Goal: Task Accomplishment & Management: Use online tool/utility

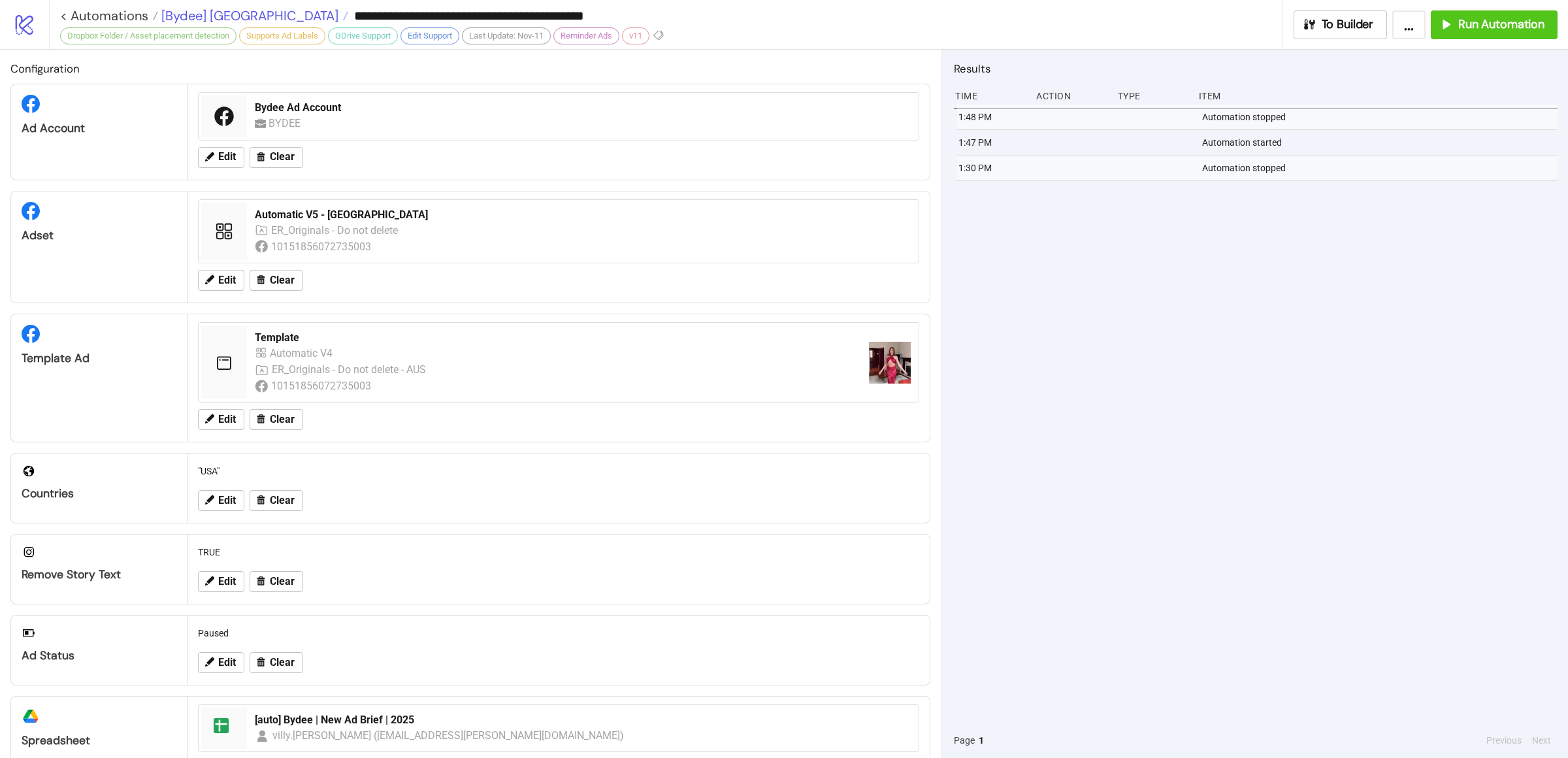
click at [189, 21] on span "[Bydee] [GEOGRAPHIC_DATA]" at bounding box center [248, 15] width 180 height 17
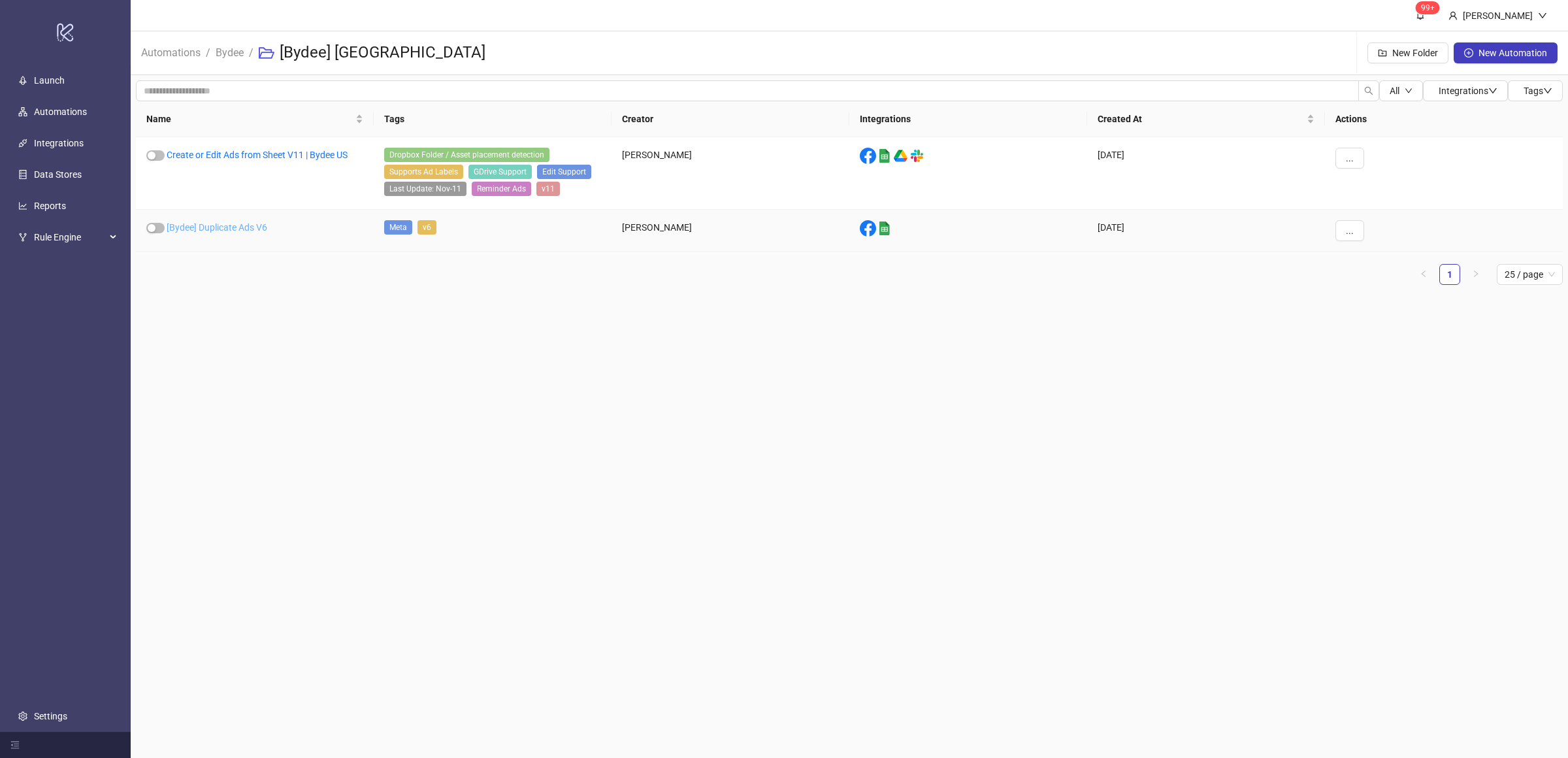
click at [236, 230] on link "[Bydee] Duplicate Ads V6" at bounding box center [217, 227] width 100 height 10
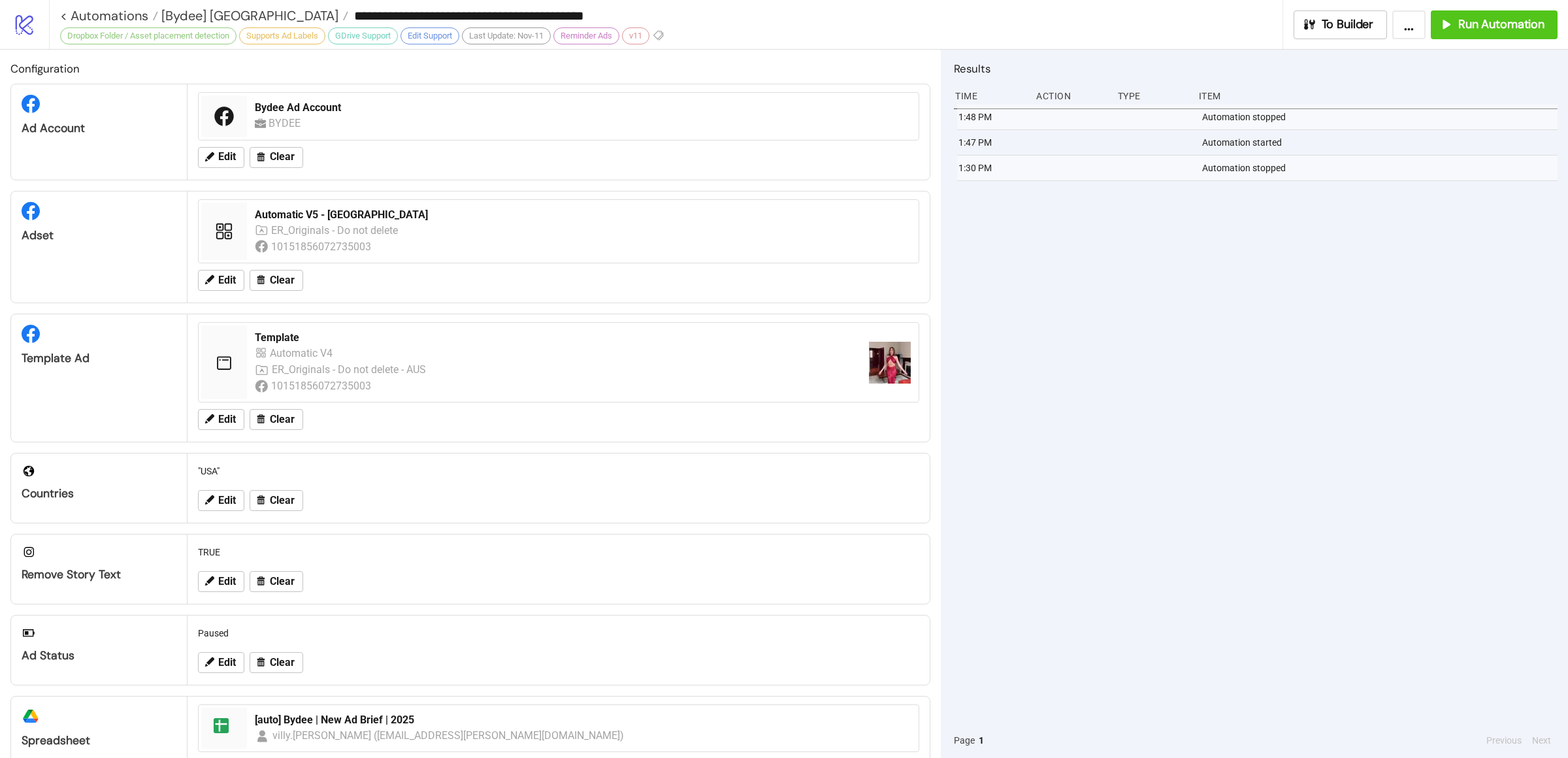
click at [1280, 311] on div "1:48 PM Automation stopped 1:47 PM Automation started 1:30 PM Automation stopped" at bounding box center [1255, 414] width 604 height 619
type input "**********"
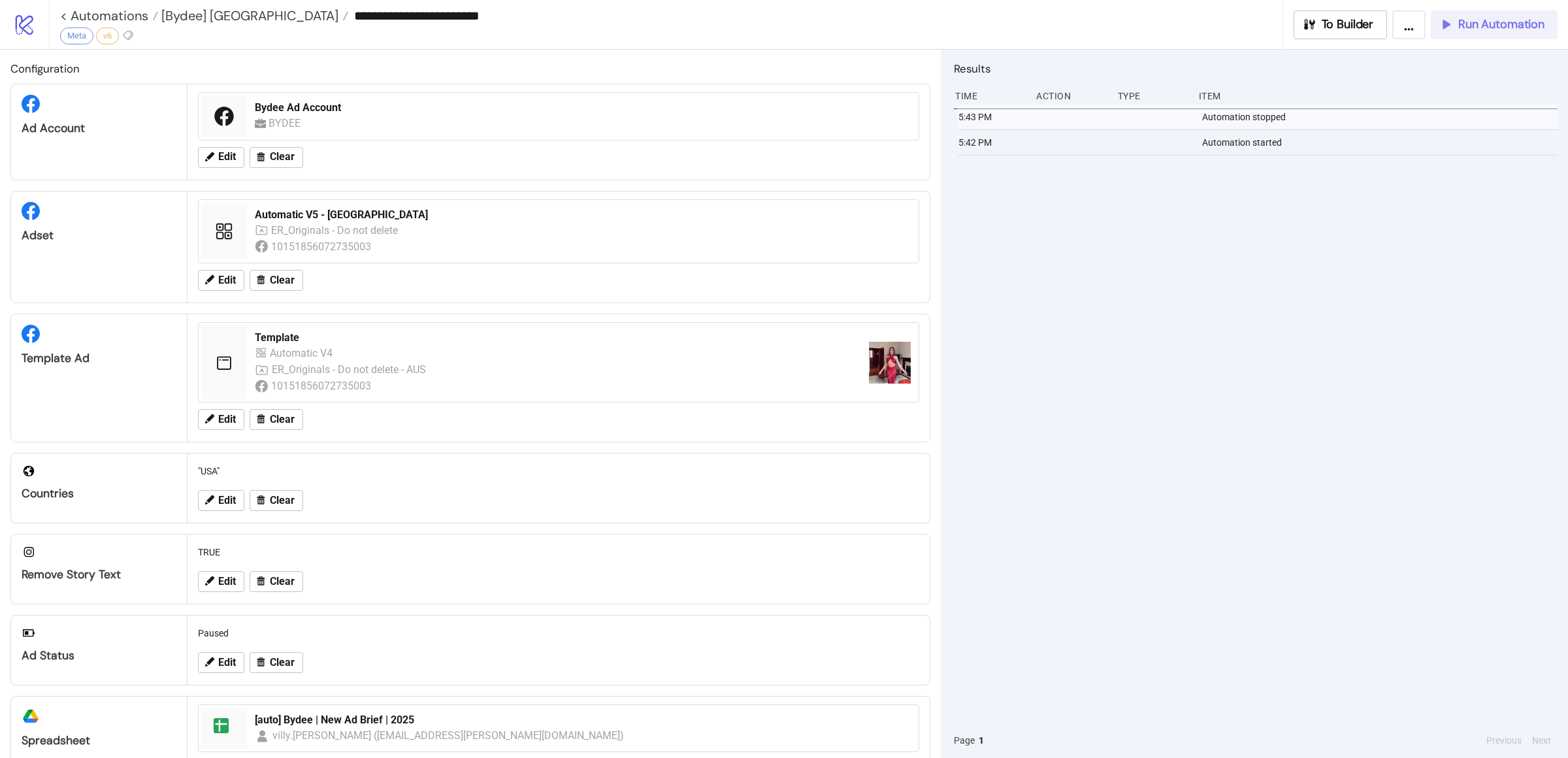
click at [1462, 30] on span "Run Automation" at bounding box center [1501, 24] width 86 height 15
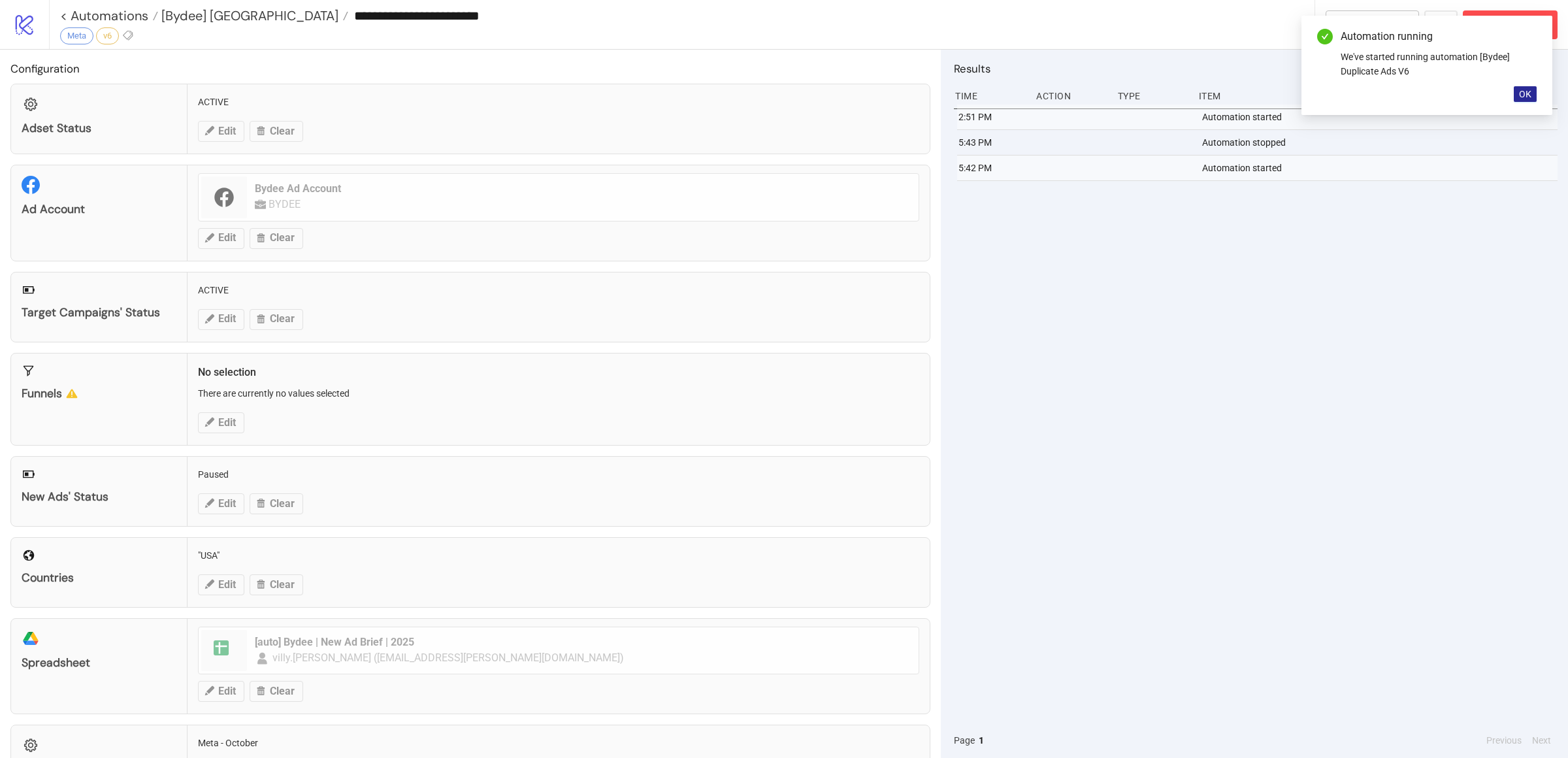
click at [1523, 99] on button "OK" at bounding box center [1525, 94] width 23 height 16
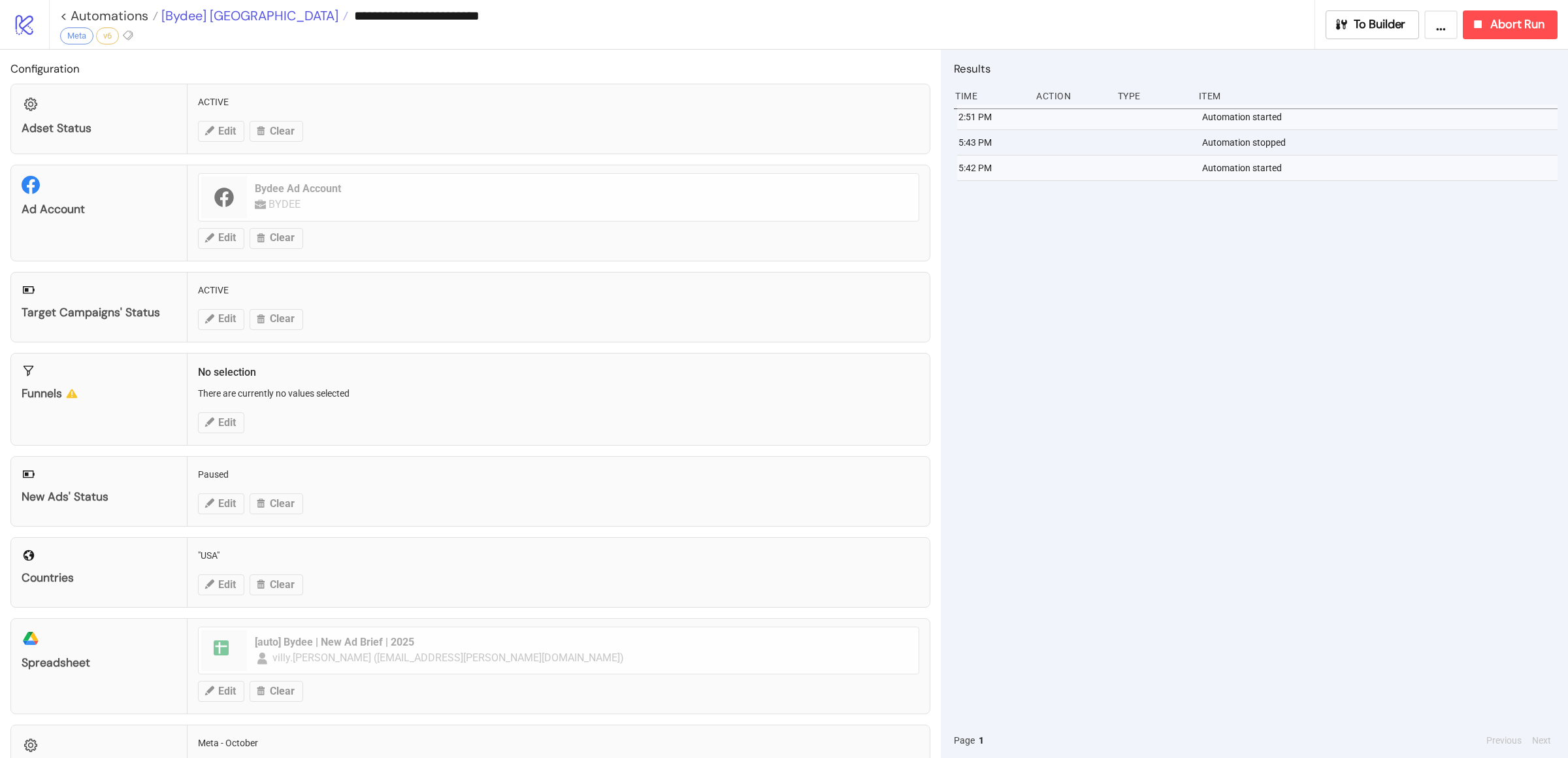
click at [191, 20] on span "[Bydee] [GEOGRAPHIC_DATA]" at bounding box center [248, 15] width 180 height 17
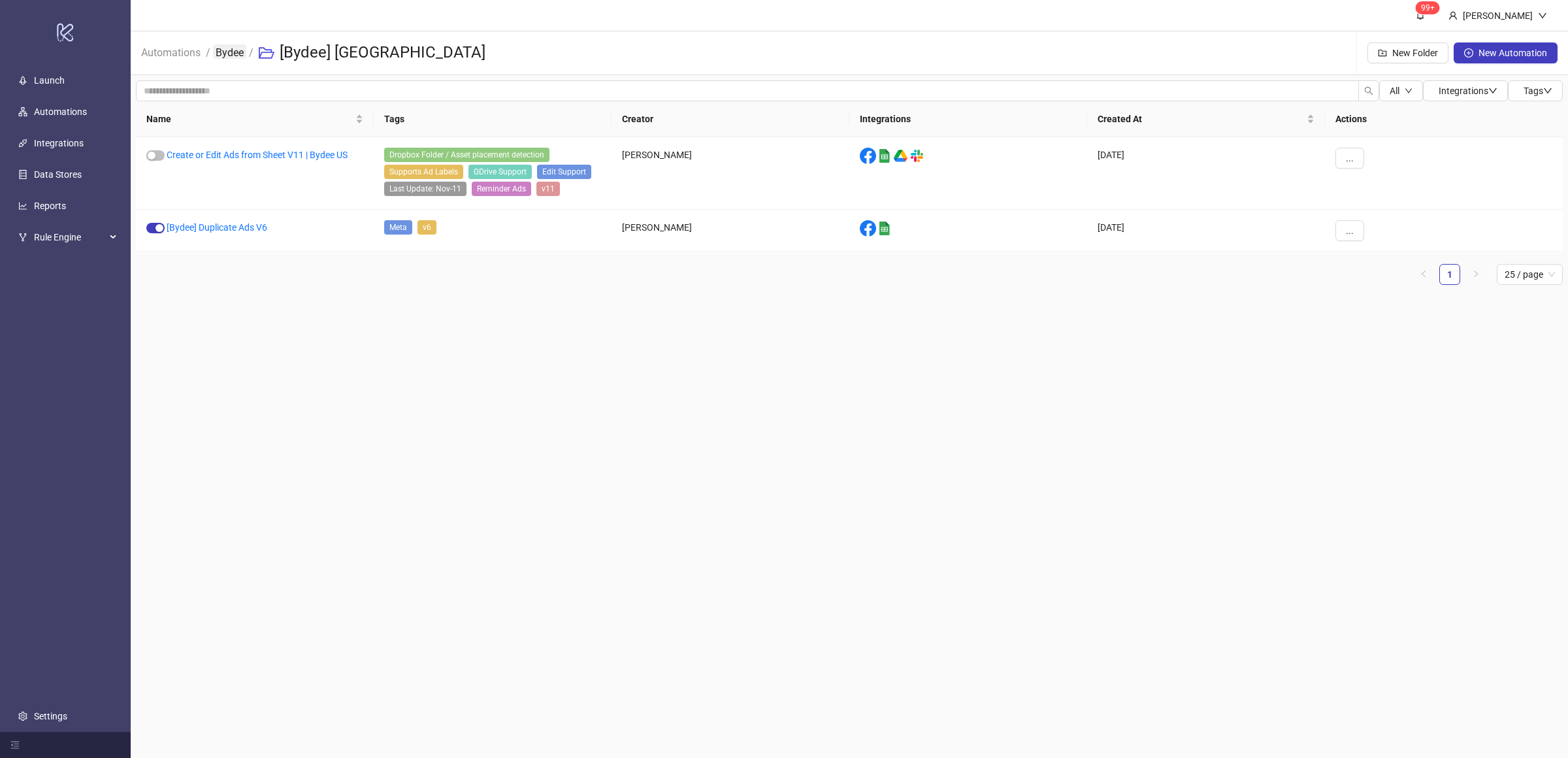
click at [226, 54] on link "Bydee" at bounding box center [230, 52] width 33 height 15
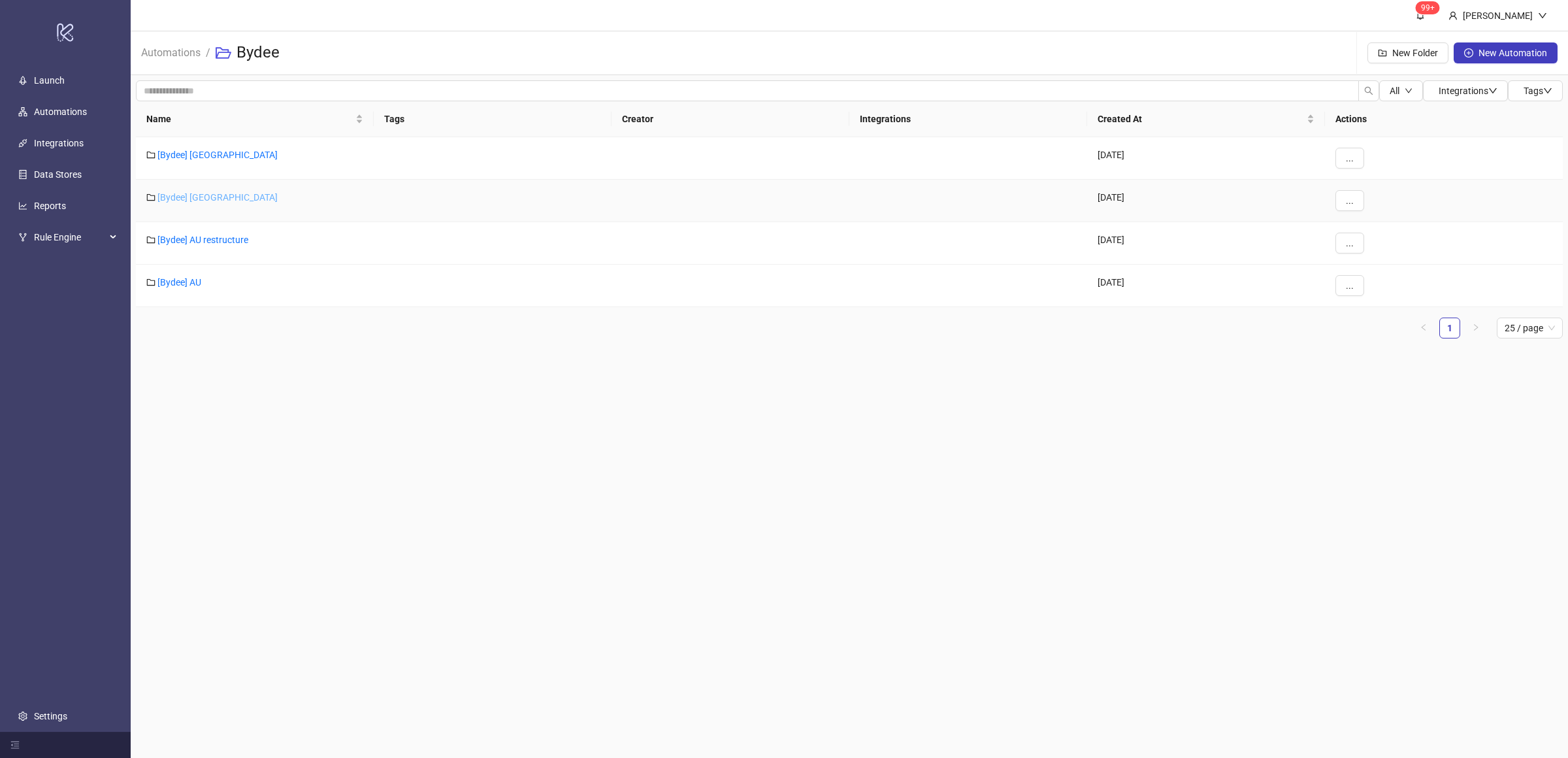
click at [191, 199] on link "[Bydee] [GEOGRAPHIC_DATA]" at bounding box center [217, 197] width 120 height 10
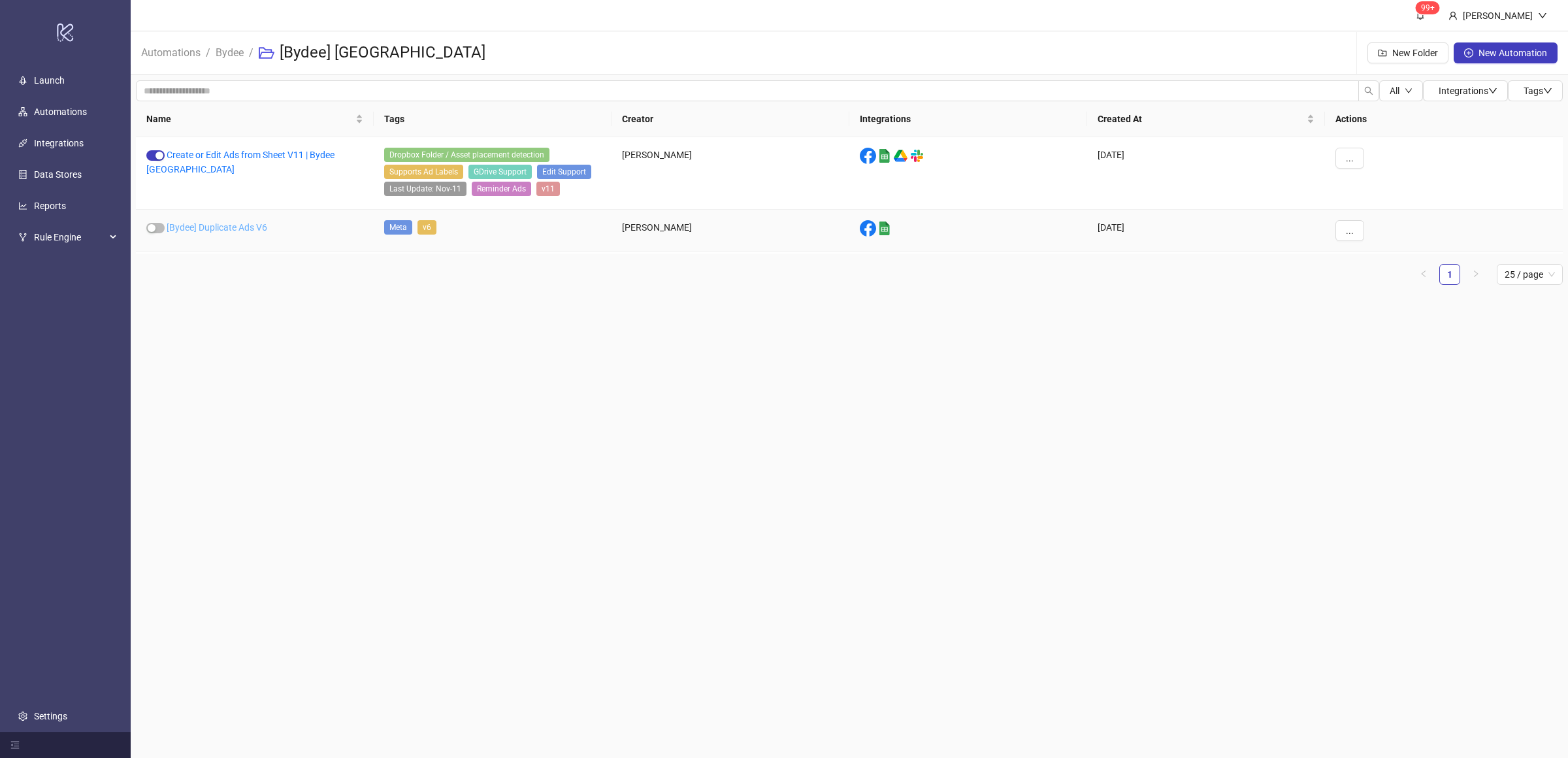
click at [248, 231] on link "[Bydee] Duplicate Ads V6" at bounding box center [217, 227] width 100 height 10
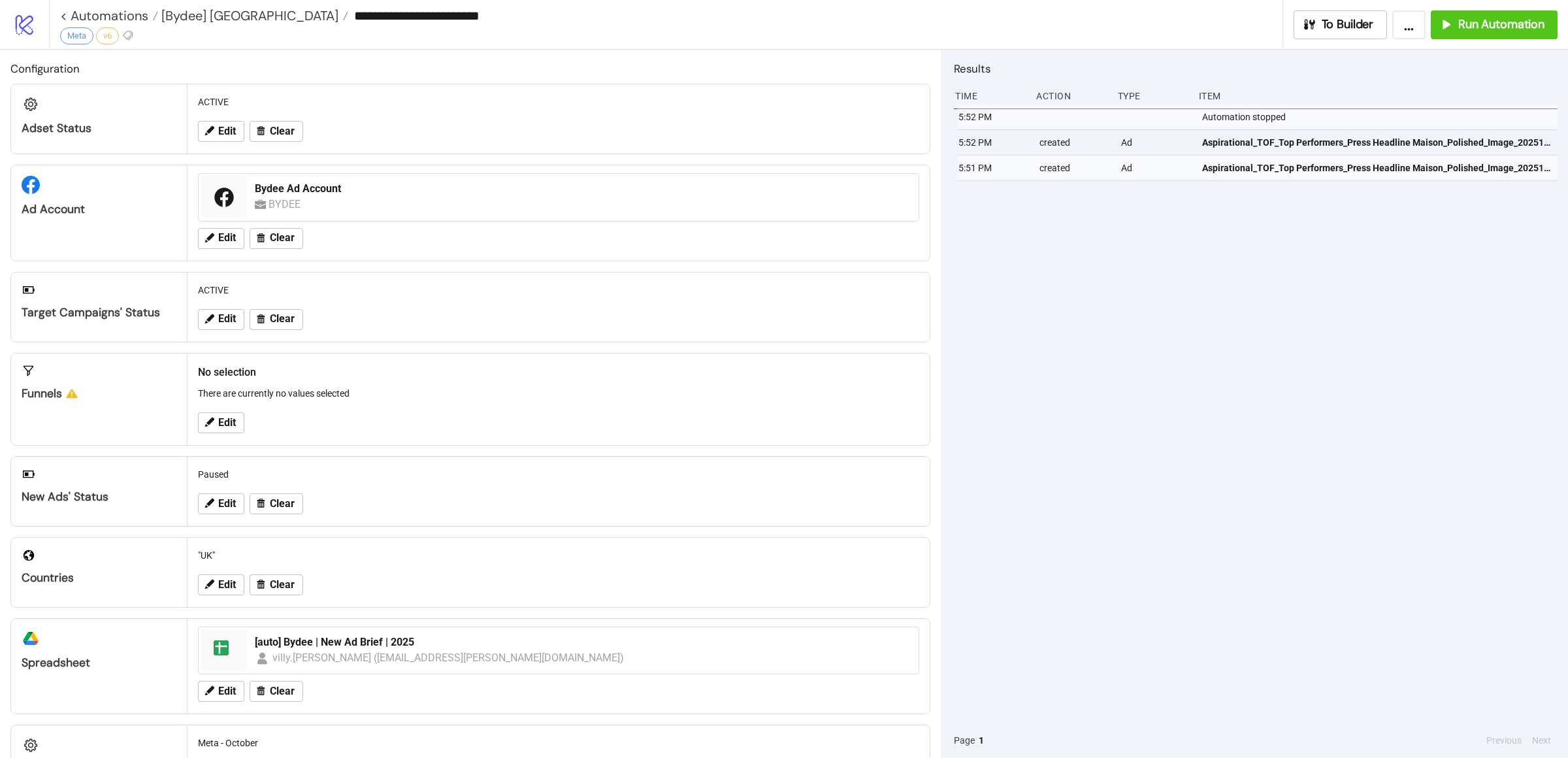
click at [1226, 307] on div "5:52 PM Automation stopped 5:52 PM created Ad Aspirational_TOF_Top Performers_P…" at bounding box center [1255, 414] width 604 height 619
click at [1347, 272] on div "5:52 PM Automation stopped 5:52 PM created Ad Aspirational_TOF_Top Performers_P…" at bounding box center [1255, 414] width 604 height 619
click at [1461, 34] on button "Run Automation" at bounding box center [1494, 24] width 127 height 29
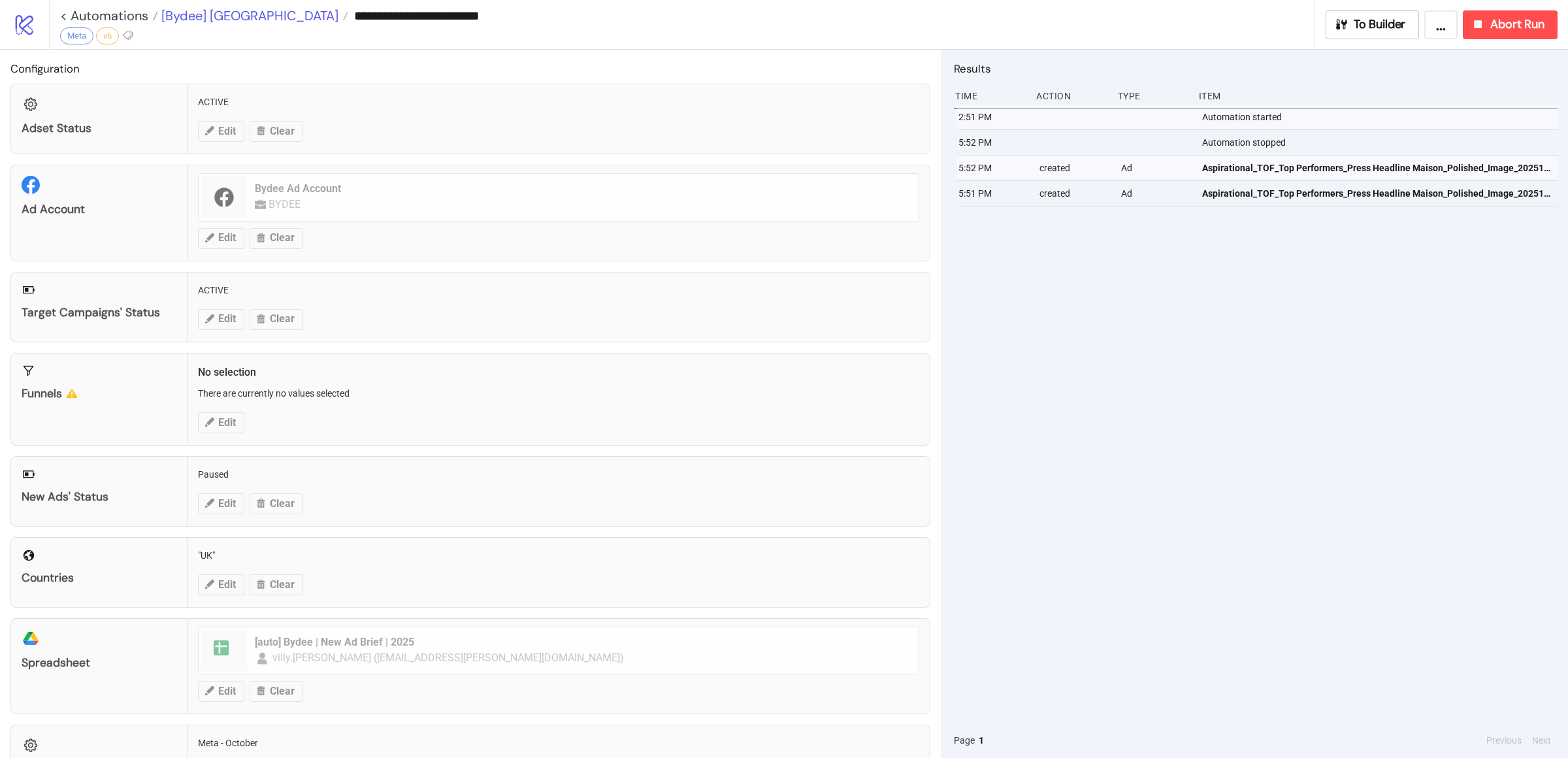
click at [182, 22] on span "[Bydee] [GEOGRAPHIC_DATA]" at bounding box center [248, 15] width 180 height 17
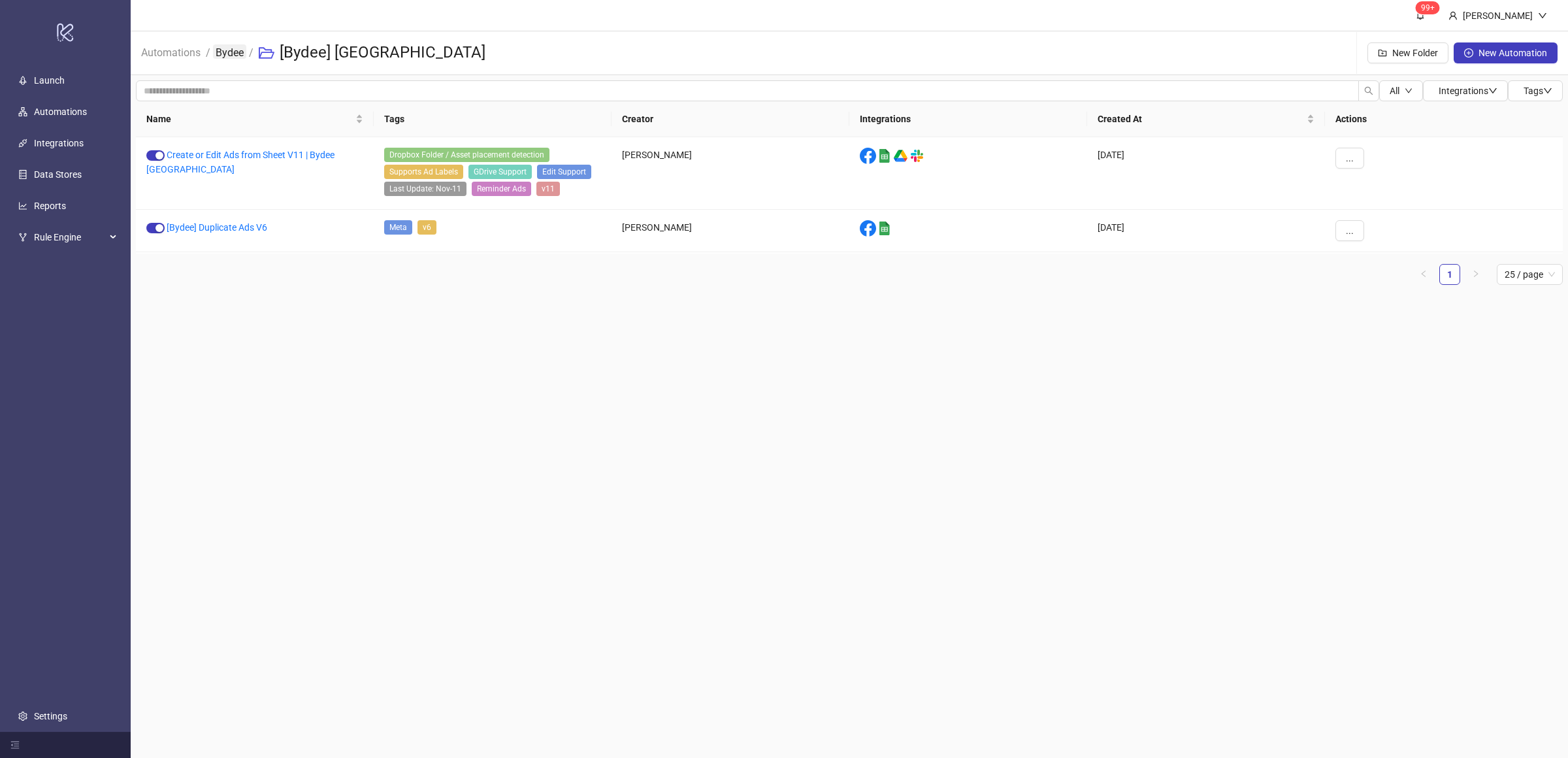
click at [219, 52] on link "Bydee" at bounding box center [230, 52] width 33 height 15
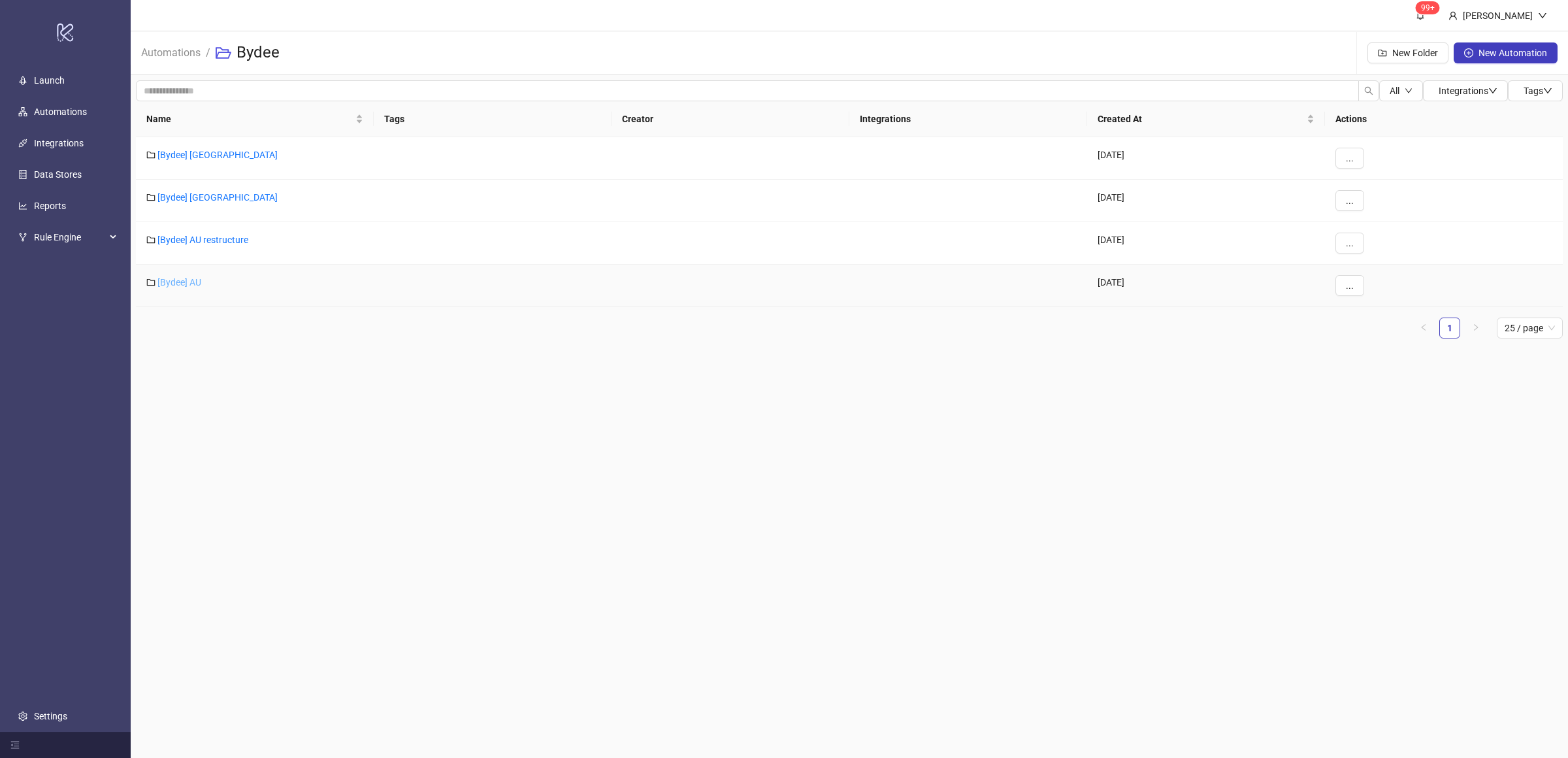
click at [188, 281] on link "[Bydee] AU" at bounding box center [179, 282] width 44 height 10
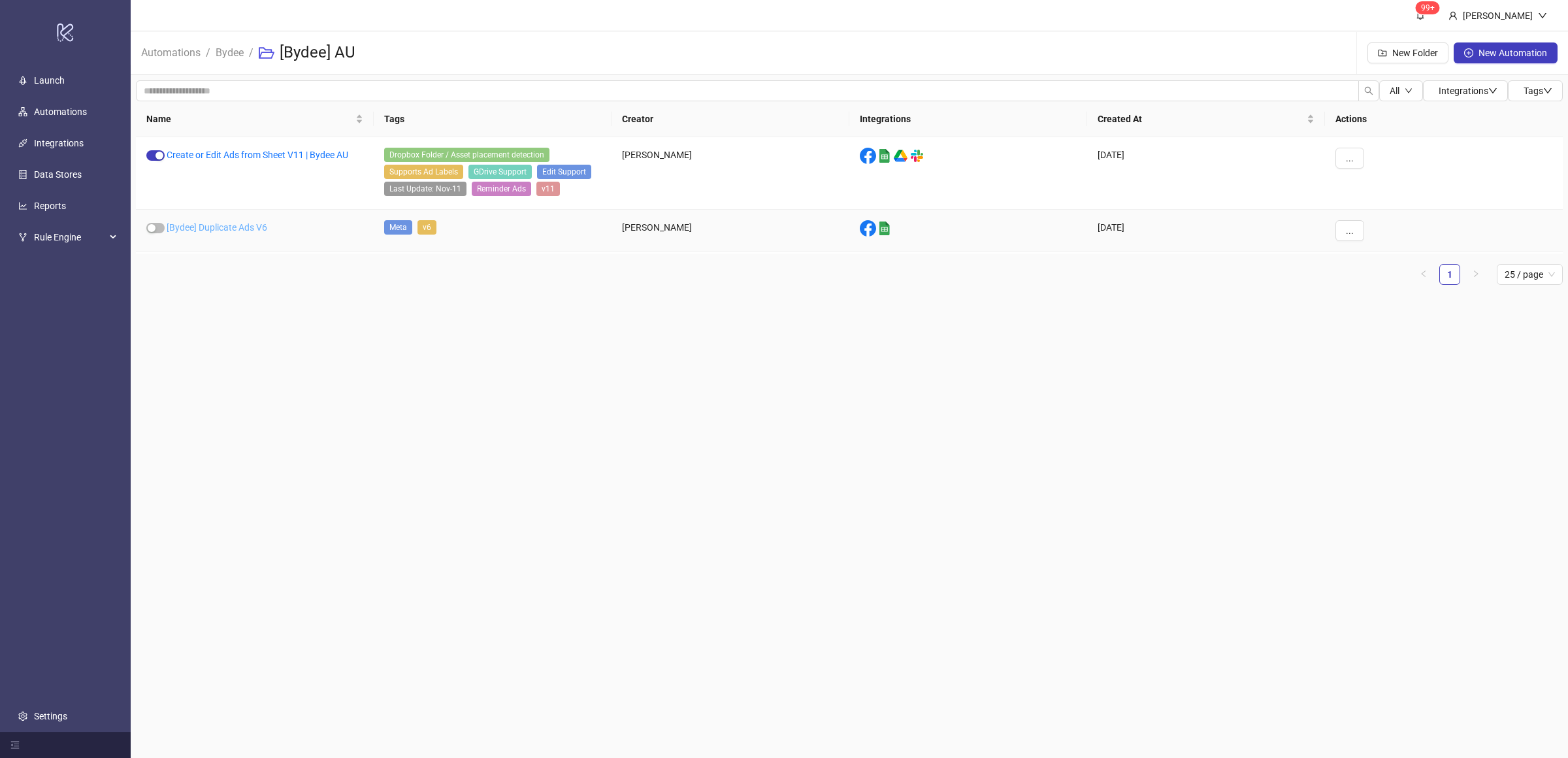
click at [227, 232] on link "[Bydee] Duplicate Ads V6" at bounding box center [217, 227] width 100 height 10
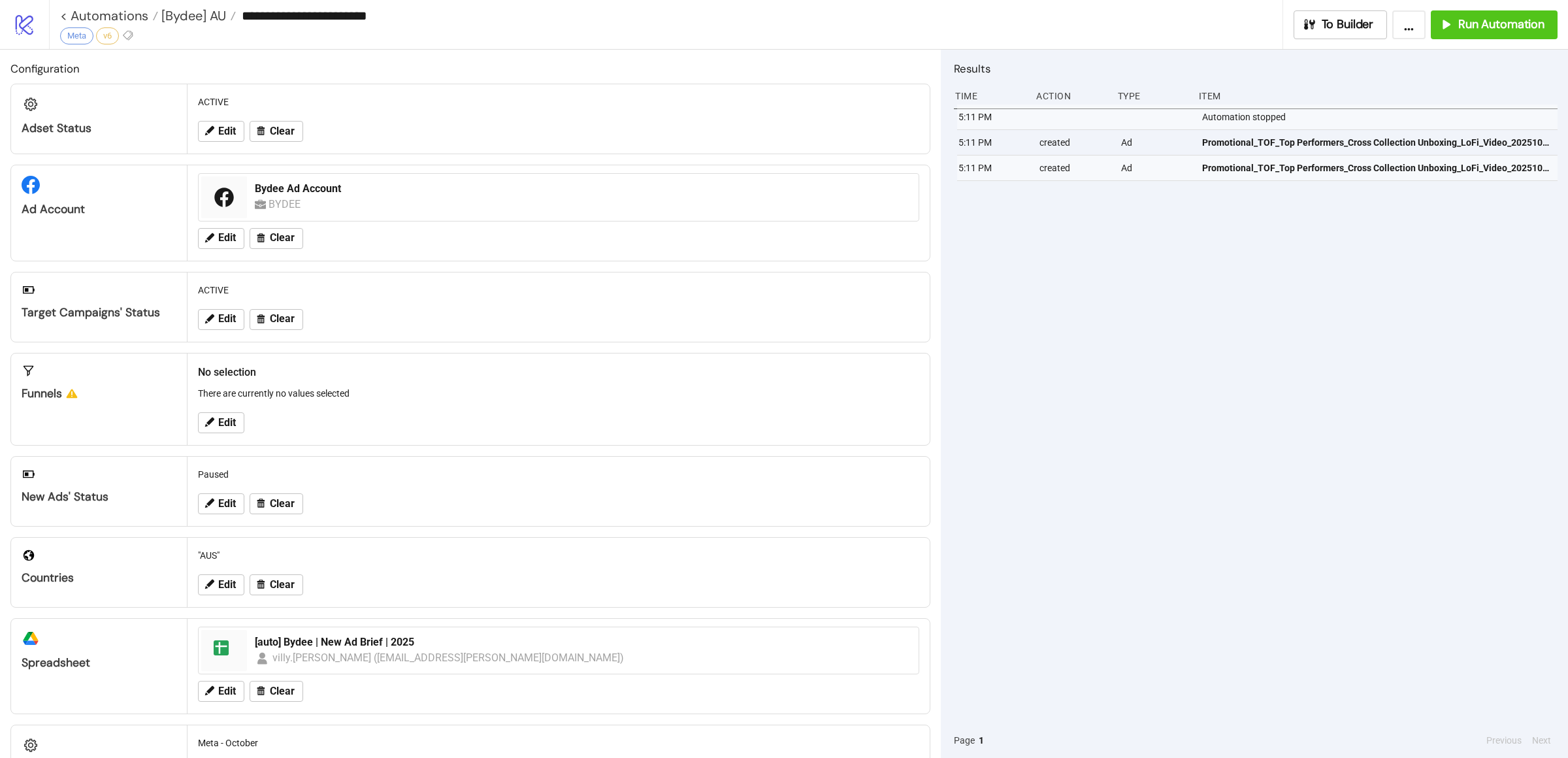
click at [1262, 231] on div "5:11 PM Automation stopped 5:11 PM created Ad Promotional_TOF_Top Performers_Cr…" at bounding box center [1255, 414] width 604 height 619
click at [1450, 31] on div "Run Automation" at bounding box center [1491, 24] width 106 height 15
